Goal: Transaction & Acquisition: Purchase product/service

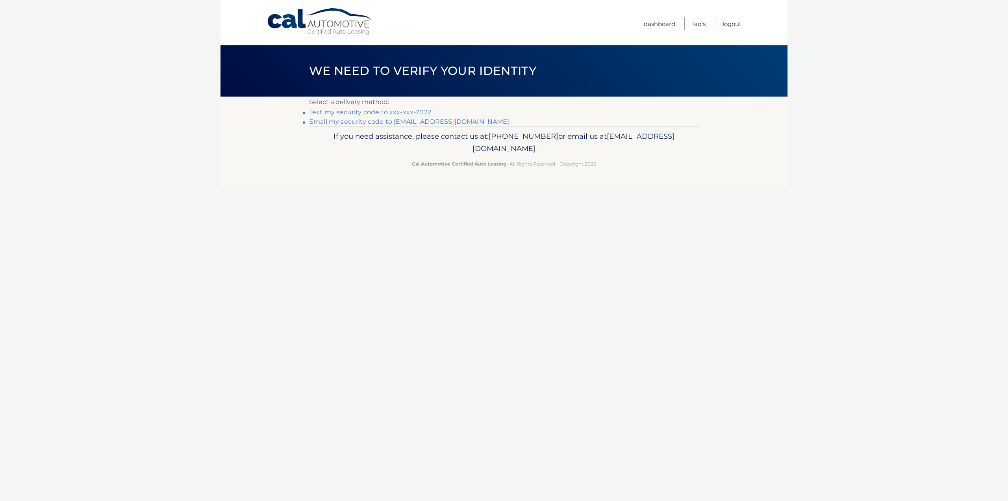
click at [445, 123] on link "**********" at bounding box center [409, 121] width 200 height 7
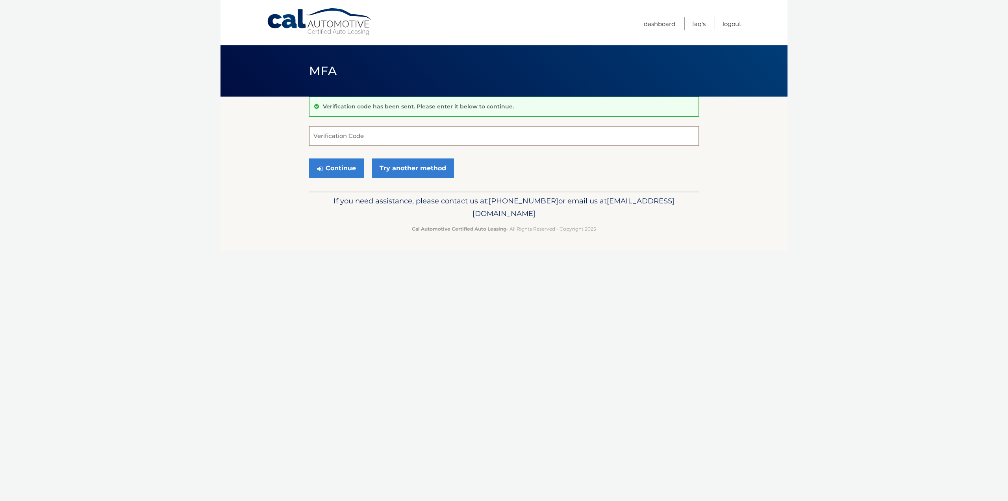
click at [327, 132] on input "Verification Code" at bounding box center [504, 136] width 390 height 20
type input "376217"
click at [309, 158] on button "Continue" at bounding box center [336, 168] width 55 height 20
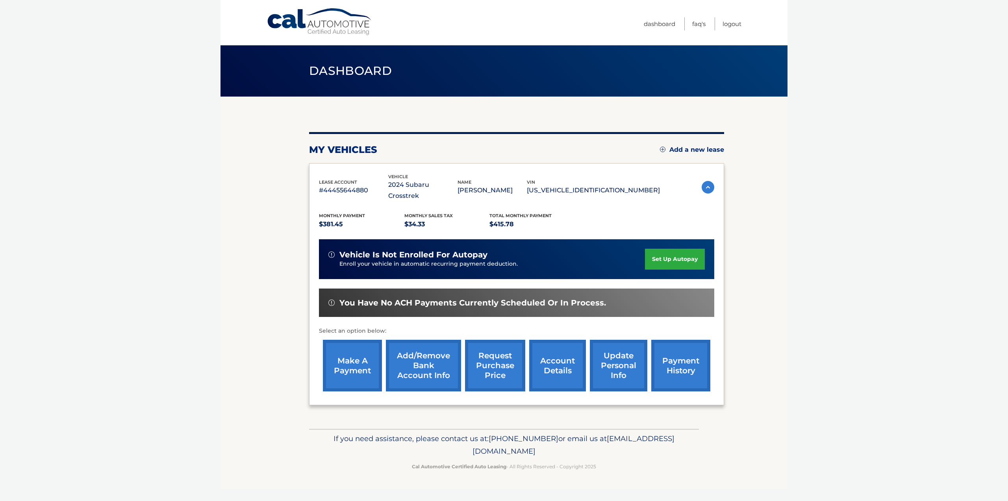
click at [346, 358] on link "make a payment" at bounding box center [352, 365] width 59 height 52
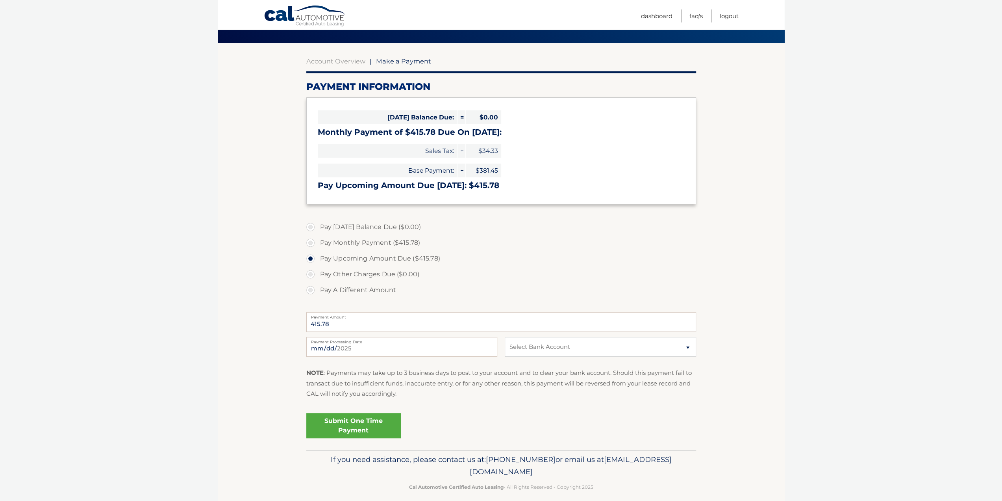
scroll to position [61, 0]
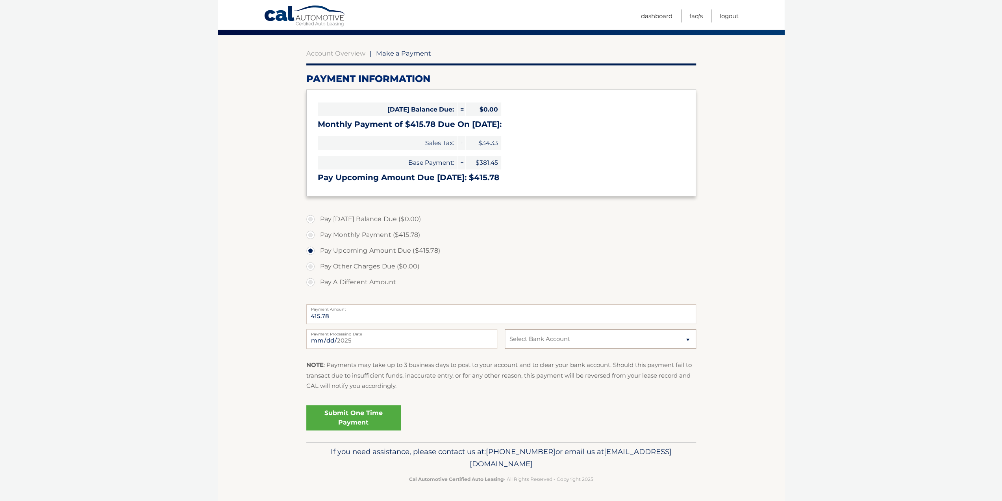
click at [687, 338] on select "Select Bank Account Checking BANK OF AMERICA N.A. *****5575 Checking TD BANK, N…" at bounding box center [600, 339] width 191 height 20
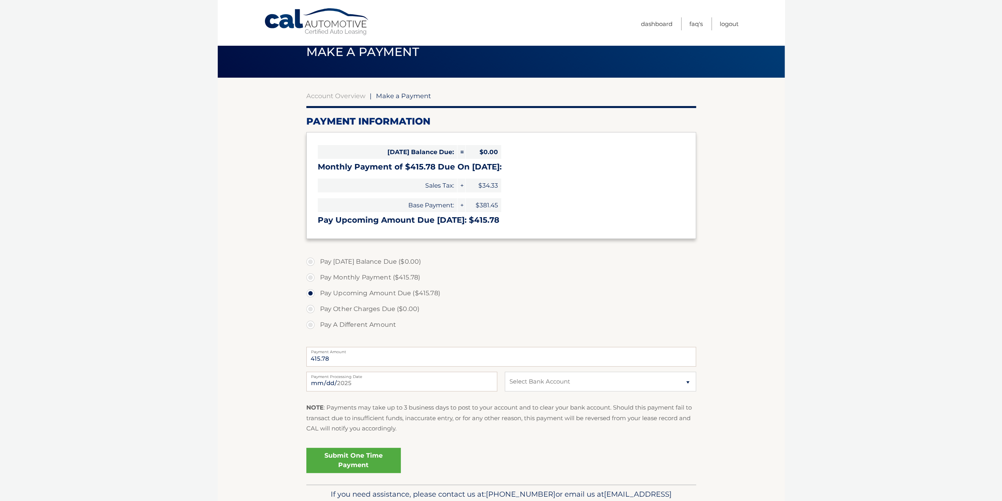
scroll to position [0, 0]
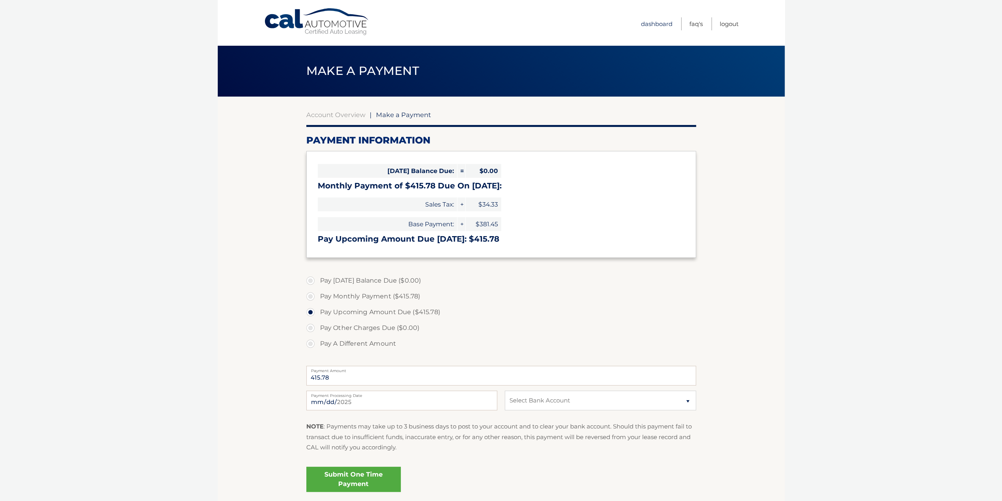
click at [651, 25] on link "Dashboard" at bounding box center [657, 23] width 32 height 13
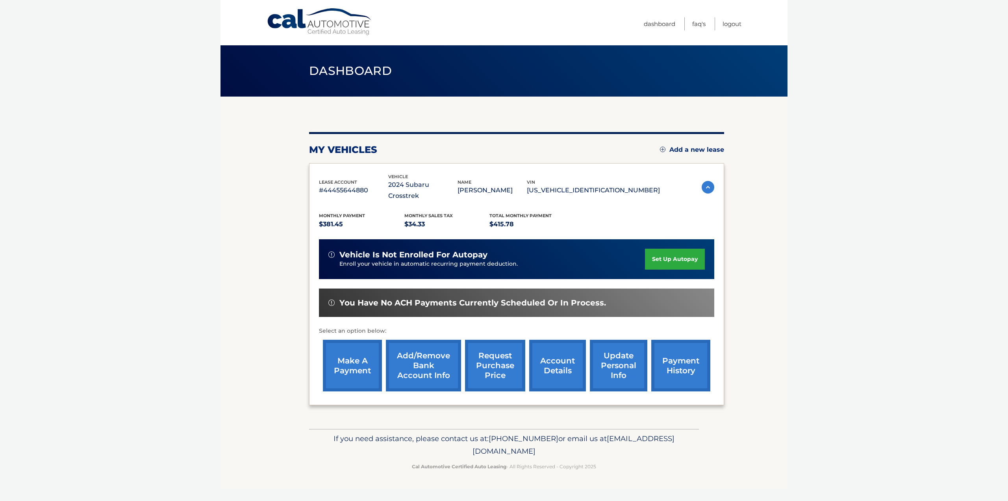
click at [428, 359] on link "Add/Remove bank account info" at bounding box center [423, 365] width 75 height 52
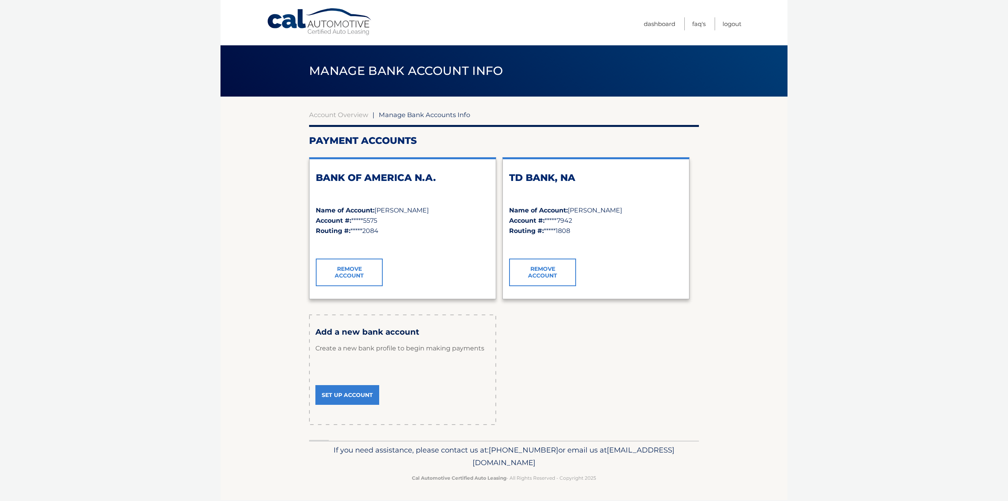
click at [344, 394] on link "Set Up Account" at bounding box center [347, 395] width 64 height 20
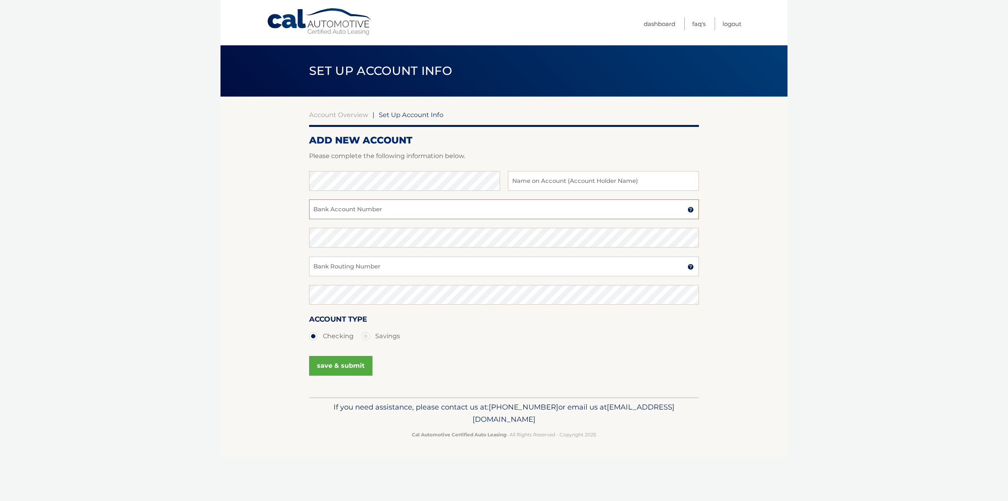
click at [658, 208] on input "Bank Account Number" at bounding box center [504, 209] width 390 height 20
click at [419, 265] on input "Bank Routing Number" at bounding box center [504, 266] width 390 height 20
click at [282, 184] on section "Account Overview | Set Up Account Info ADD NEW ACCOUNT Please complete the foll…" at bounding box center [504, 246] width 567 height 300
click at [536, 179] on input "text" at bounding box center [603, 181] width 191 height 20
drag, startPoint x: 536, startPoint y: 179, endPoint x: 526, endPoint y: 179, distance: 9.8
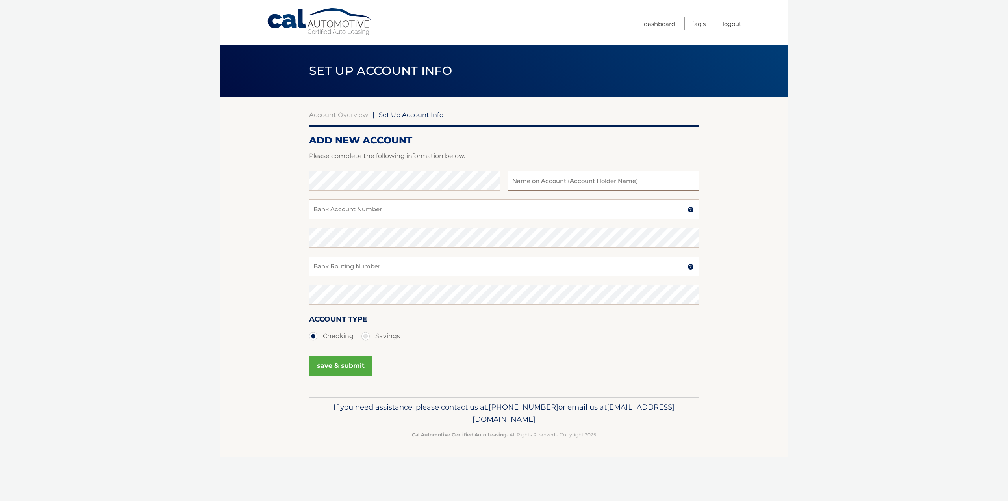
click at [526, 179] on input "text" at bounding box center [603, 181] width 191 height 20
type input "Lidia Poleacov"
click at [431, 210] on input "Bank Account Number" at bounding box center [504, 209] width 390 height 20
click at [636, 265] on input "Bank Routing Number" at bounding box center [504, 266] width 390 height 20
type input "036001808"
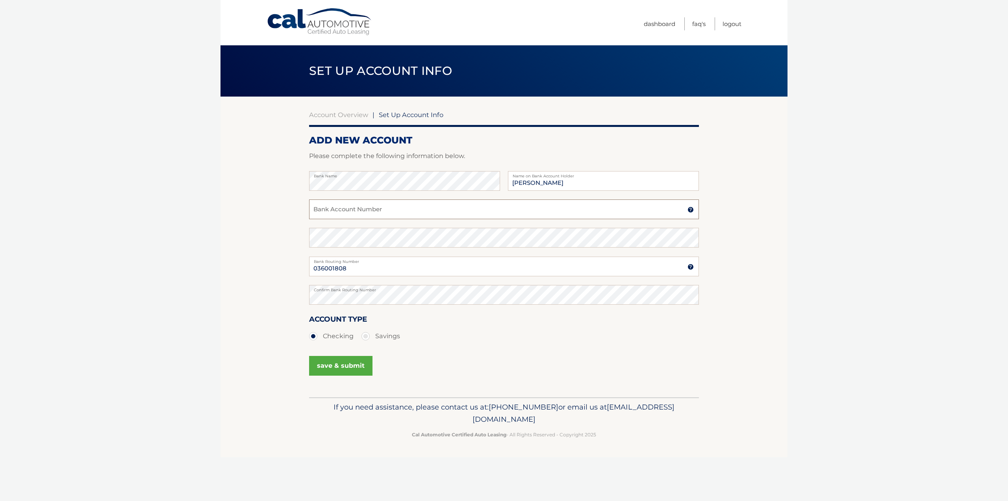
click at [333, 213] on input "Bank Account Number" at bounding box center [504, 209] width 390 height 20
type input "4371635041"
click at [349, 364] on button "save & submit" at bounding box center [340, 366] width 63 height 20
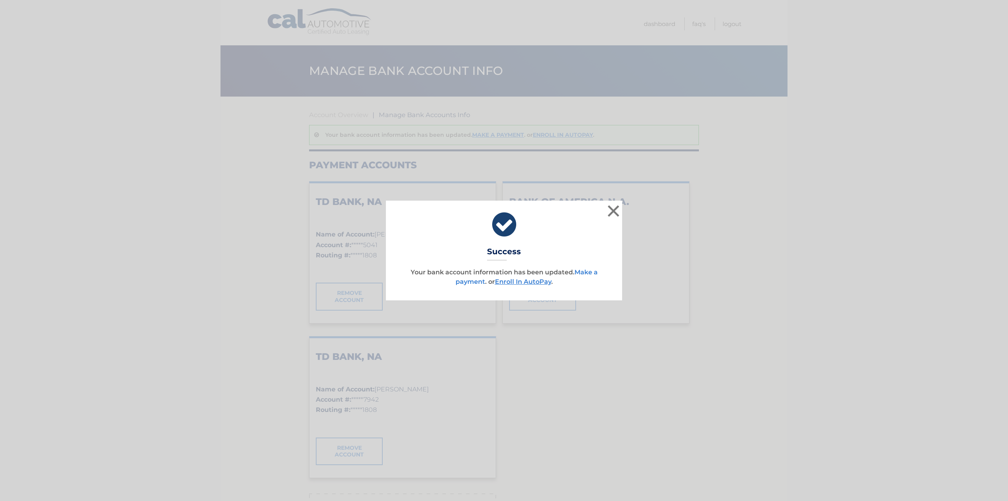
click at [466, 280] on link "Make a payment" at bounding box center [527, 276] width 142 height 17
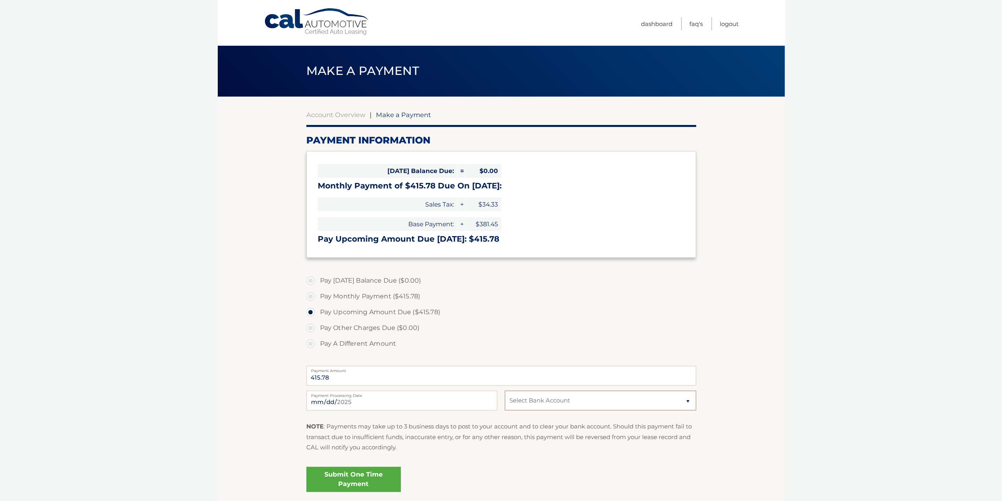
click at [689, 399] on select "Select Bank Account Checking TD BANK, NA *****5041 Checking BANK OF AMERICA N.A…" at bounding box center [600, 400] width 191 height 20
select select "YjcxN2EwYjktMGY1Mi00ZjM5LWE3MGEtNTZiNzhmOTk0YTMx"
click at [505, 390] on select "Select Bank Account Checking TD BANK, NA *****5041 Checking BANK OF AMERICA N.A…" at bounding box center [600, 400] width 191 height 20
click at [312, 295] on label "Pay Monthly Payment ($415.78)" at bounding box center [501, 296] width 390 height 16
click at [312, 295] on input "Pay Monthly Payment ($415.78)" at bounding box center [314, 294] width 8 height 13
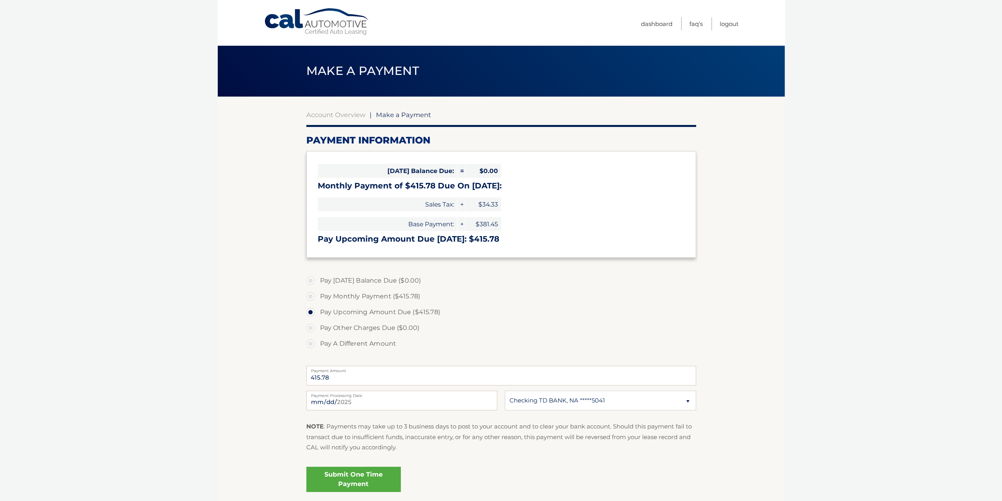
radio input "true"
click at [311, 312] on label "Pay Upcoming Amount Due ($415.78)" at bounding box center [501, 312] width 390 height 16
click at [311, 312] on input "Pay Upcoming Amount Due ($415.78)" at bounding box center [314, 310] width 8 height 13
radio input "true"
click at [311, 295] on label "Pay Monthly Payment ($415.78)" at bounding box center [501, 296] width 390 height 16
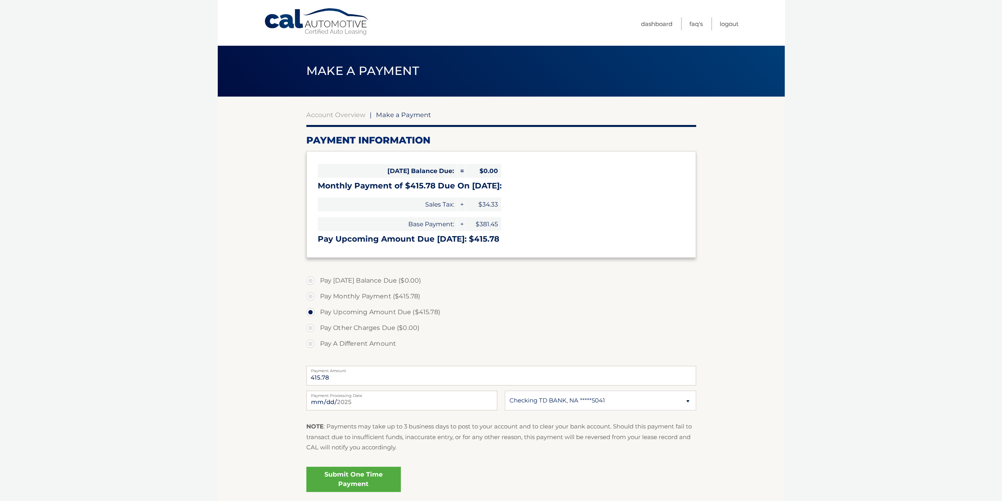
click at [311, 295] on input "Pay Monthly Payment ($415.78)" at bounding box center [314, 294] width 8 height 13
radio input "true"
click at [351, 478] on link "Submit One Time Payment" at bounding box center [353, 478] width 95 height 25
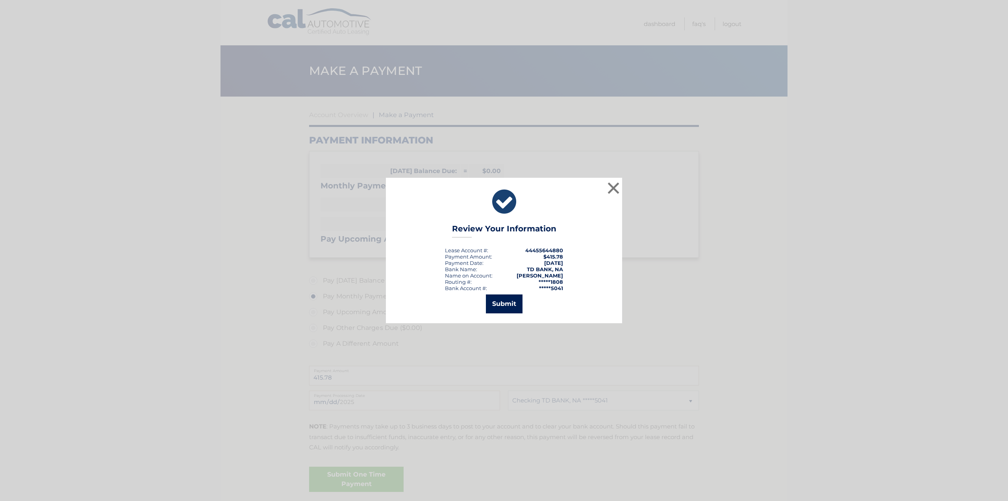
click at [504, 302] on button "Submit" at bounding box center [504, 303] width 37 height 19
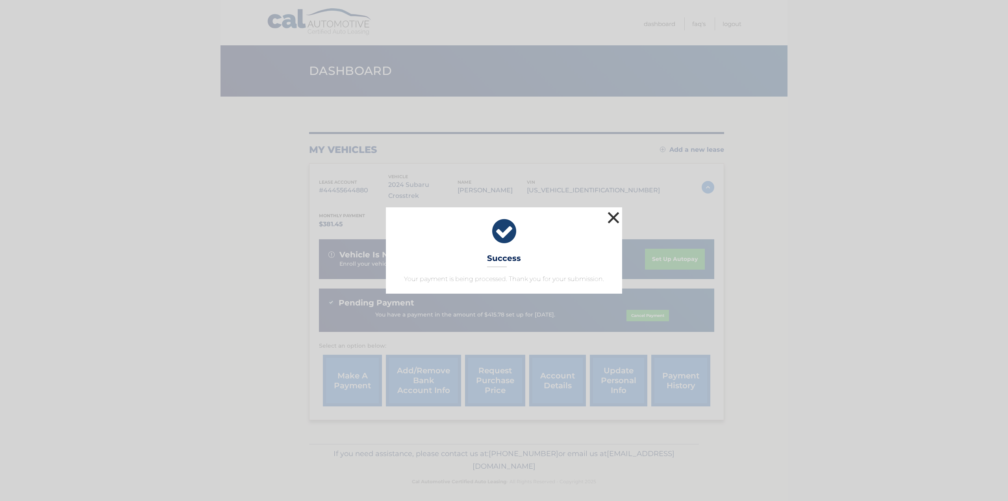
click at [616, 215] on button "×" at bounding box center [614, 218] width 16 height 16
